Goal: Communication & Community: Answer question/provide support

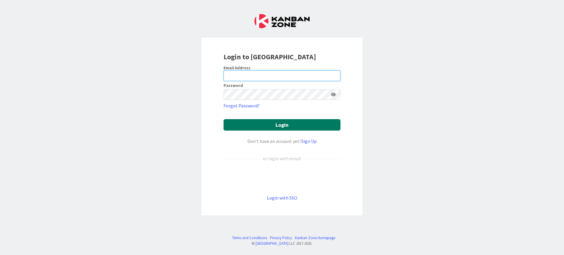
type input "[PERSON_NAME][EMAIL_ADDRESS][DOMAIN_NAME]"
click at [251, 125] on button "Login" at bounding box center [281, 124] width 117 height 11
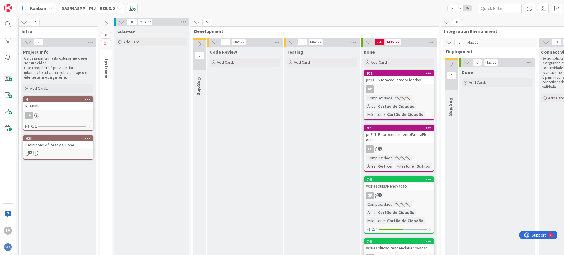
click at [119, 11] on div "DAS/NASPP - PIJ - ESB 3.0" at bounding box center [91, 8] width 65 height 11
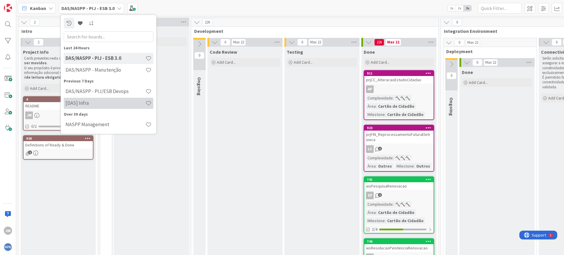
click at [105, 101] on h4 "[DAS] Infra" at bounding box center [105, 103] width 80 height 6
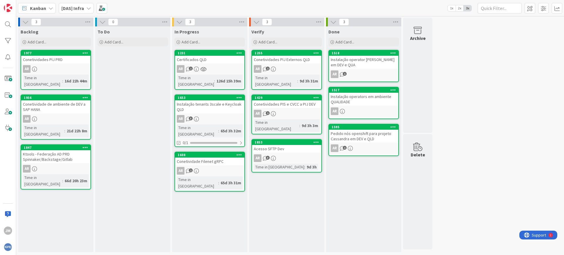
click at [204, 64] on div "1231 Certificados QLD AR 1 Time in [GEOGRAPHIC_DATA] : 126d 15h 39m" at bounding box center [209, 70] width 70 height 40
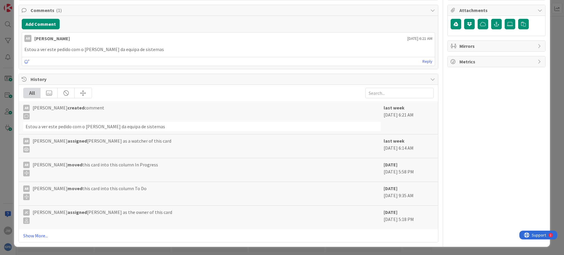
scroll to position [2, 0]
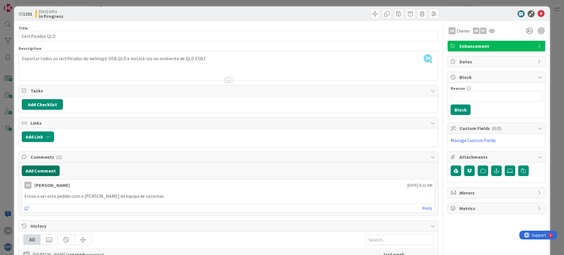
click at [48, 168] on button "Add Comment" at bounding box center [41, 171] width 38 height 11
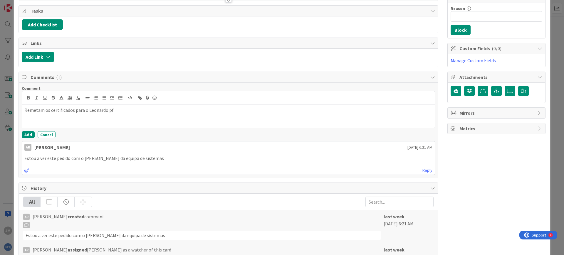
scroll to position [38, 0]
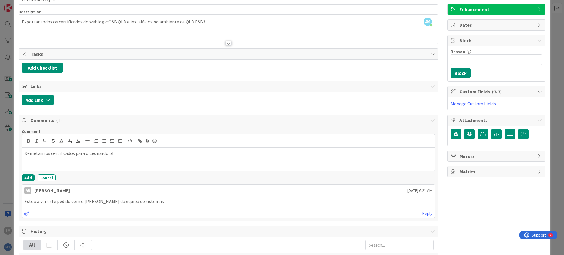
click at [29, 174] on div "Comment Remetam os certificados para o Leonardo pf Add Cancel" at bounding box center [228, 155] width 413 height 53
click at [27, 178] on button "Add" at bounding box center [28, 177] width 13 height 7
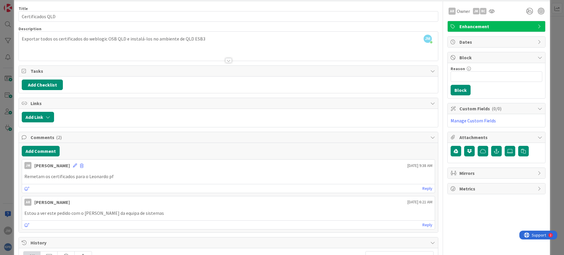
scroll to position [0, 0]
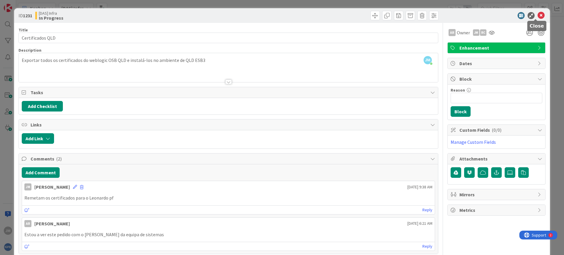
click at [537, 17] on icon at bounding box center [540, 15] width 7 height 7
